Goal: Transaction & Acquisition: Purchase product/service

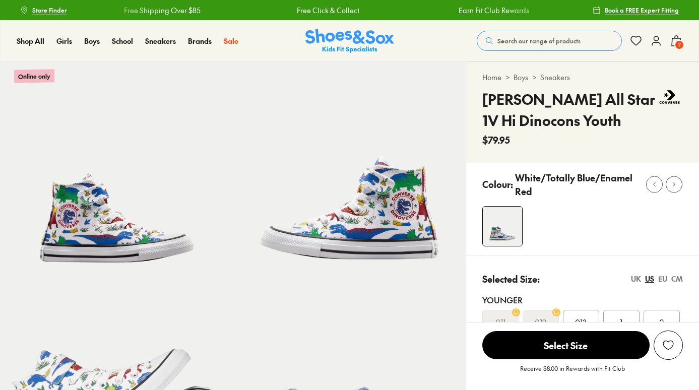
select select "*"
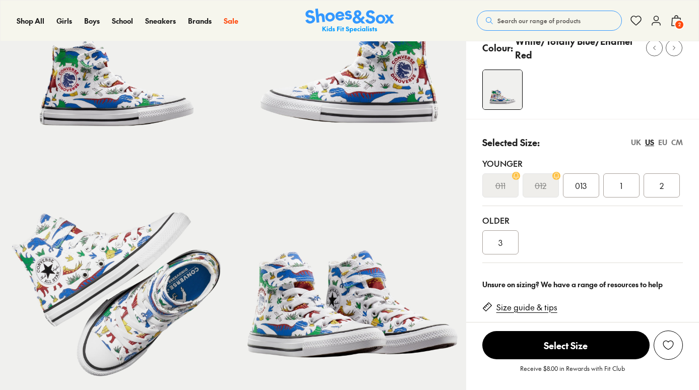
click at [636, 144] on div "UK" at bounding box center [636, 142] width 10 height 11
click at [681, 142] on div "CM" at bounding box center [678, 142] width 12 height 11
click at [663, 143] on div "EU" at bounding box center [663, 142] width 9 height 11
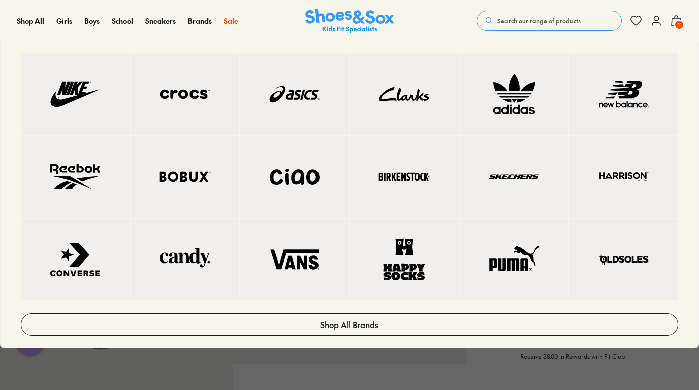
scroll to position [290, 0]
click at [107, 280] on img at bounding box center [75, 259] width 69 height 41
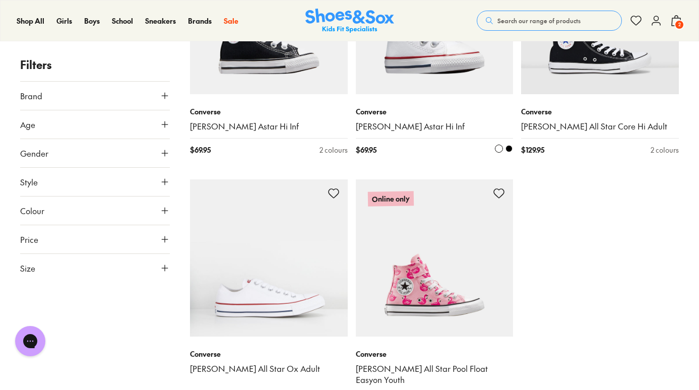
scroll to position [2839, 0]
